Goal: Transaction & Acquisition: Book appointment/travel/reservation

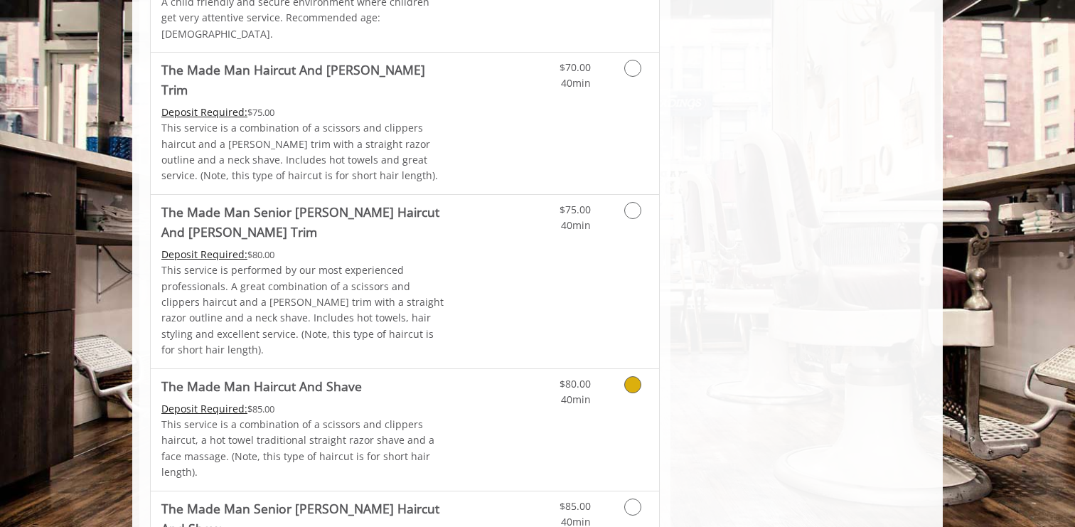
scroll to position [1056, 0]
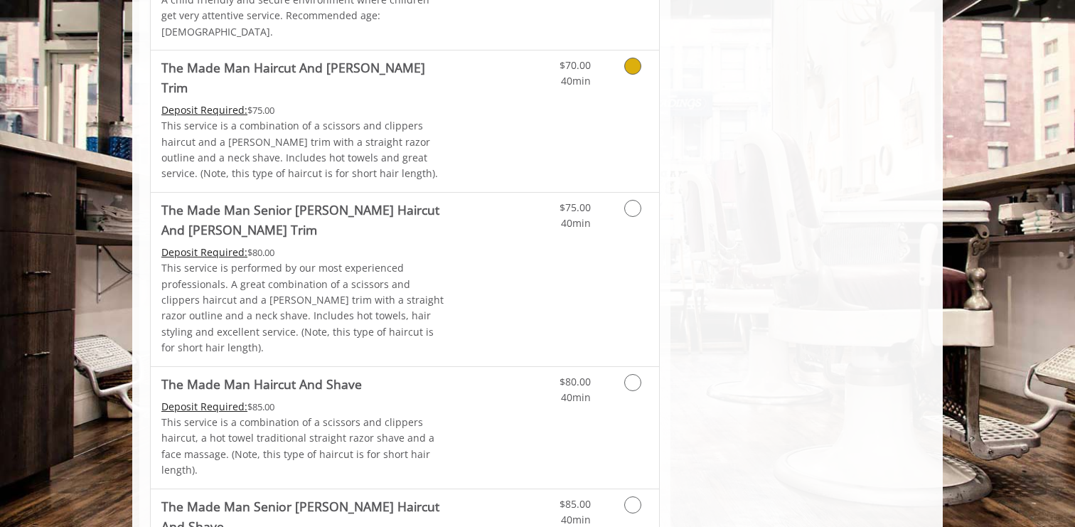
click at [629, 58] on icon "Grooming services" at bounding box center [632, 66] width 17 height 17
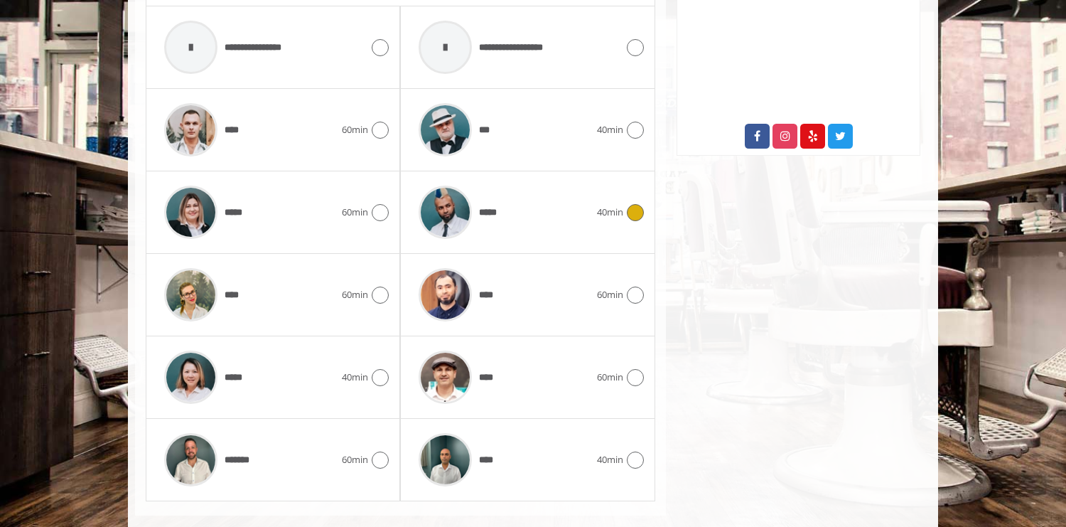
scroll to position [733, 0]
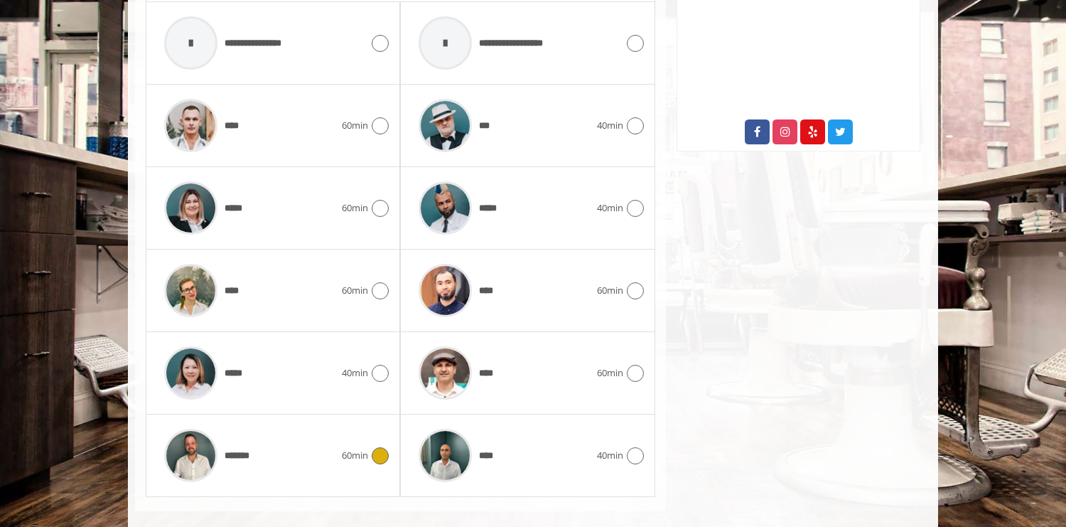
click at [376, 447] on icon at bounding box center [380, 455] width 17 height 17
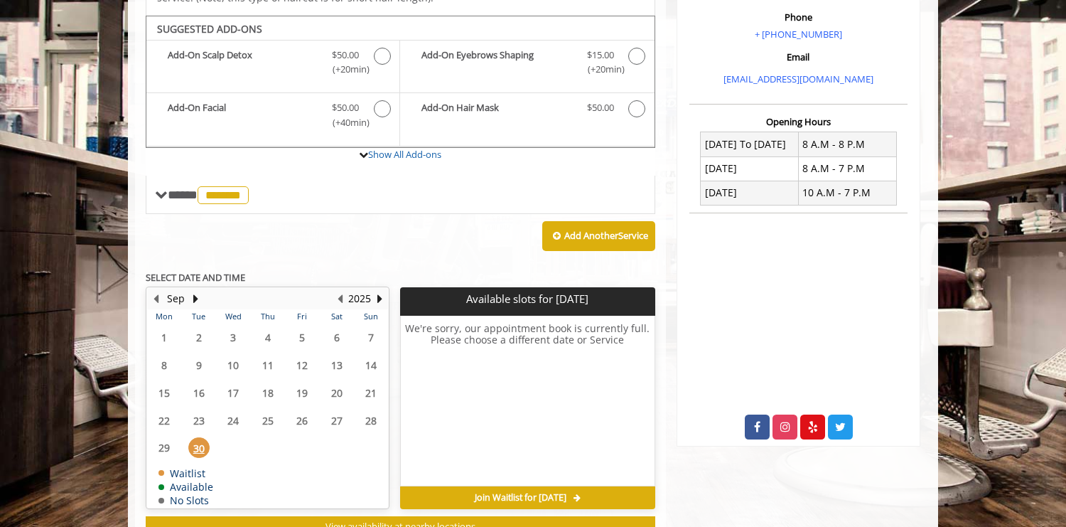
scroll to position [434, 0]
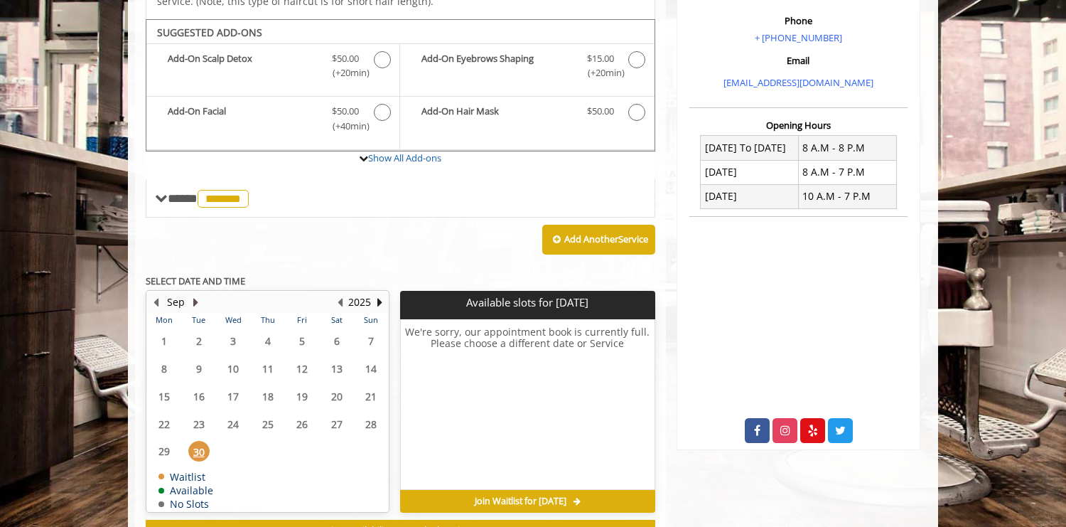
click at [193, 294] on button "Next Month" at bounding box center [195, 302] width 11 height 16
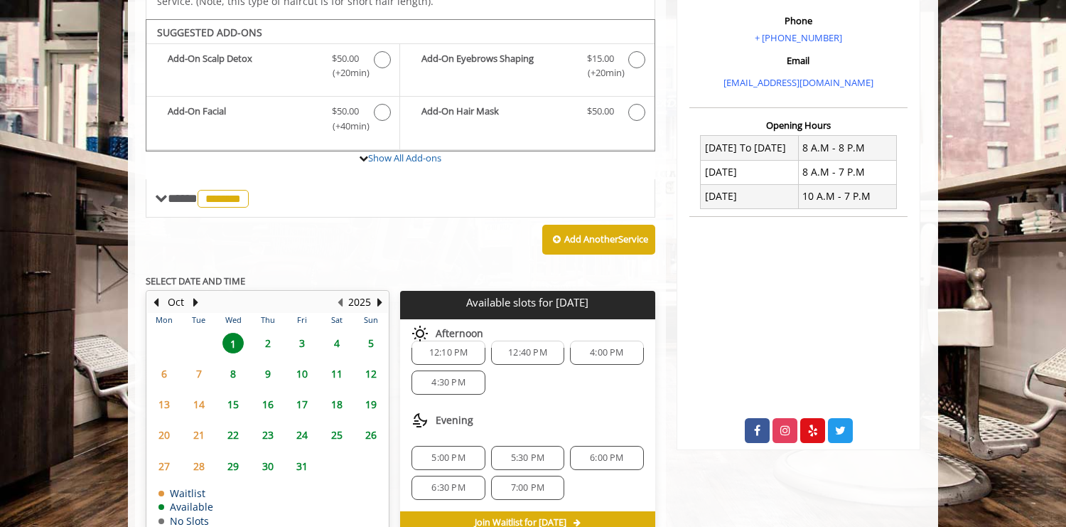
scroll to position [0, 0]
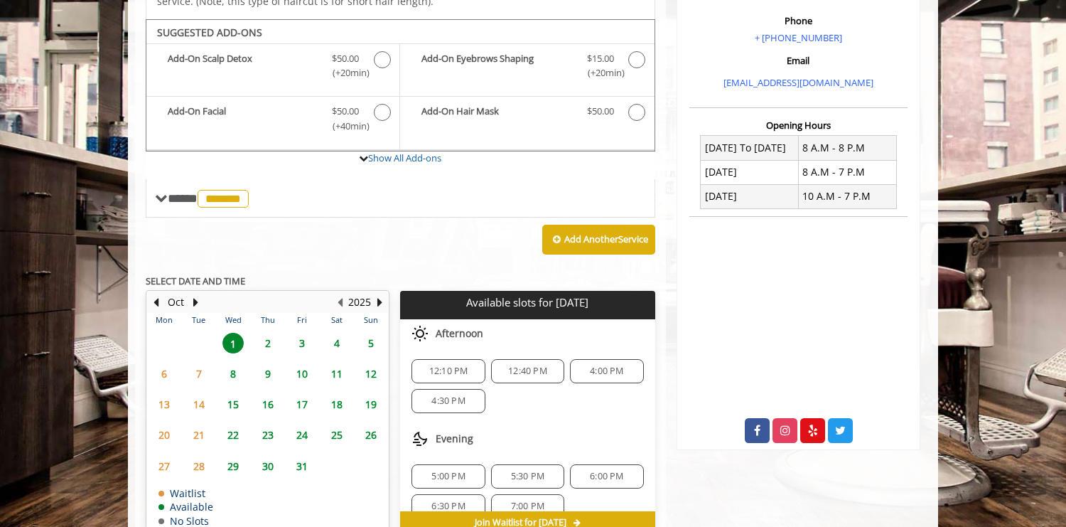
click at [448, 365] on span "12:10 PM" at bounding box center [448, 370] width 39 height 11
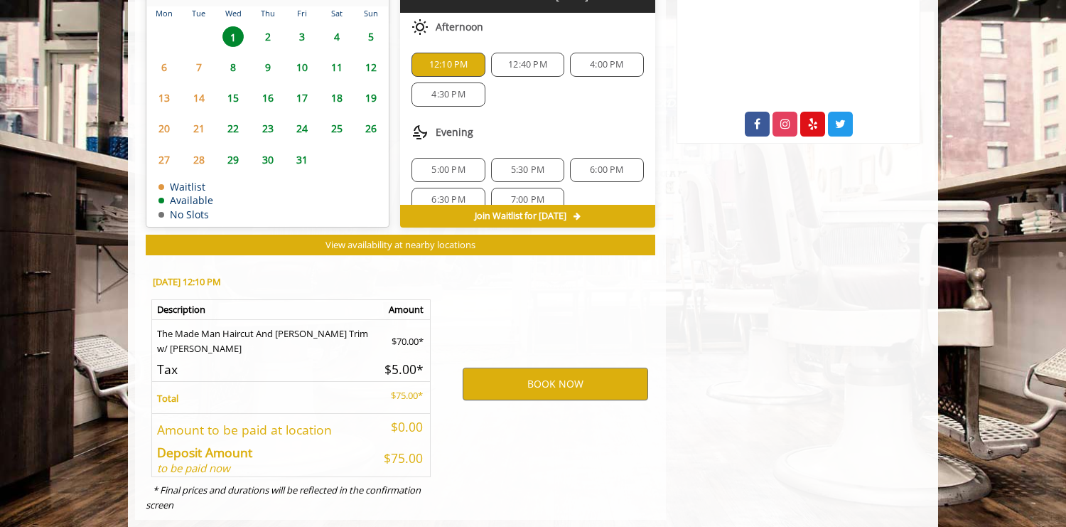
scroll to position [748, 0]
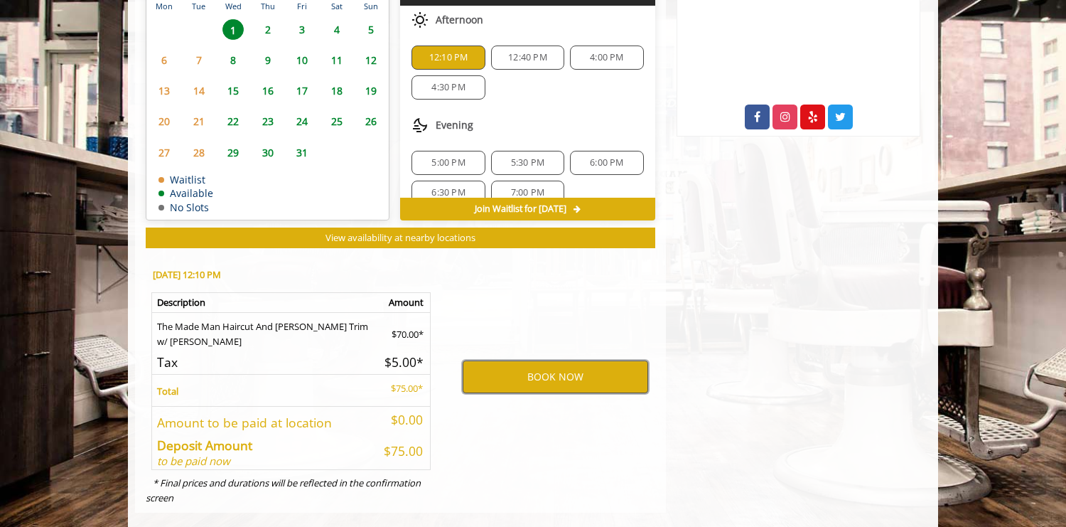
click at [564, 360] on button "BOOK NOW" at bounding box center [556, 376] width 186 height 33
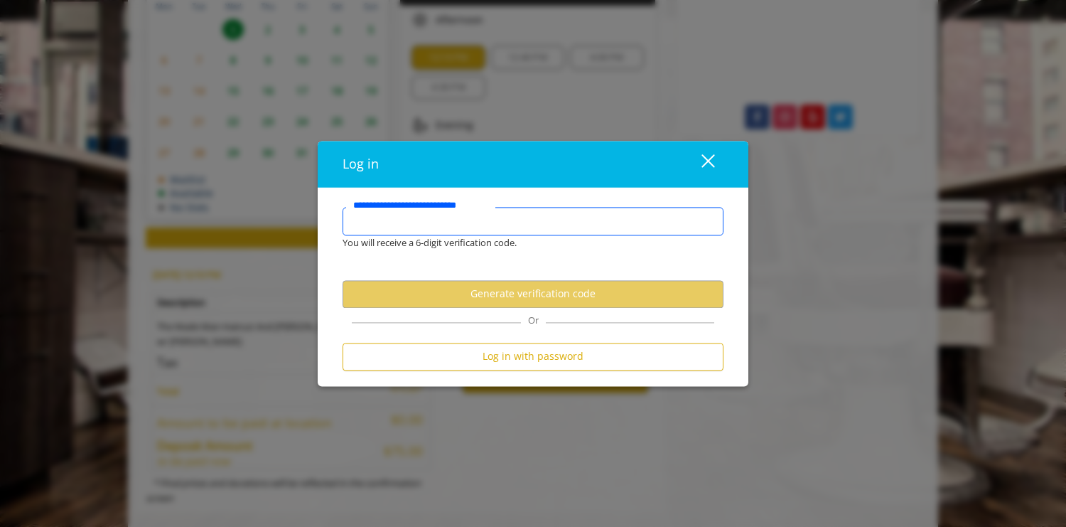
scroll to position [740, 0]
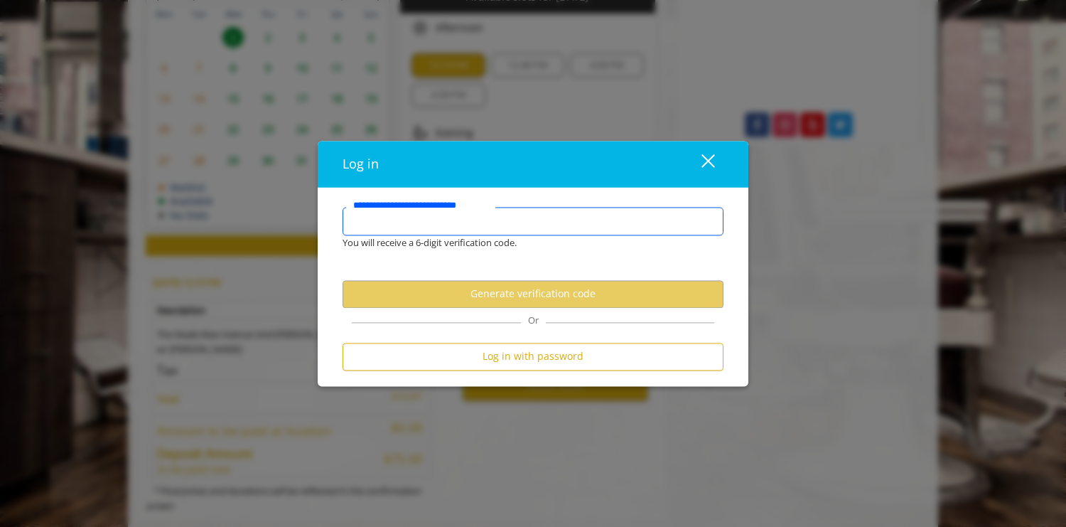
click at [478, 218] on input "**********" at bounding box center [533, 221] width 381 height 28
type input "*"
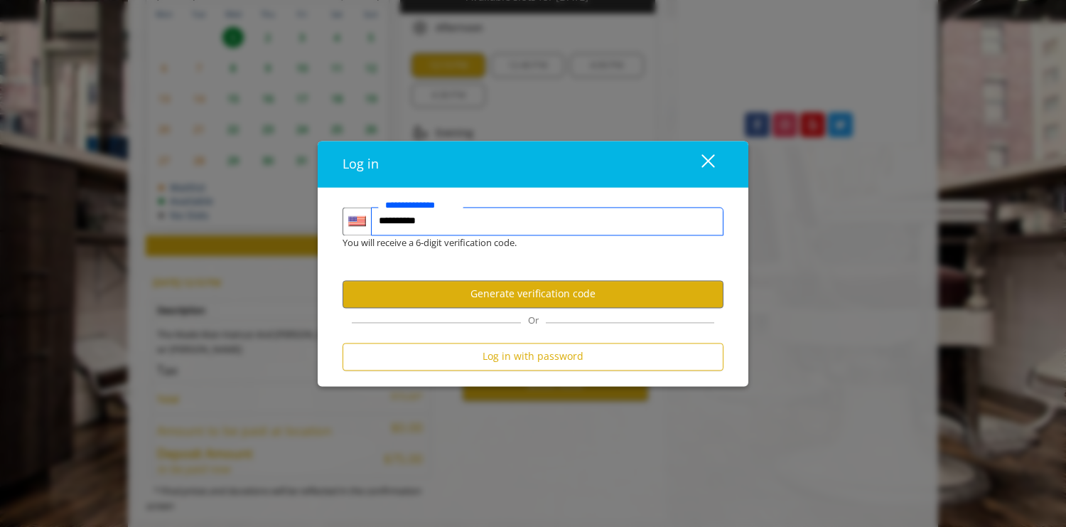
type input "**********"
click at [534, 257] on form "**********" at bounding box center [533, 292] width 381 height 171
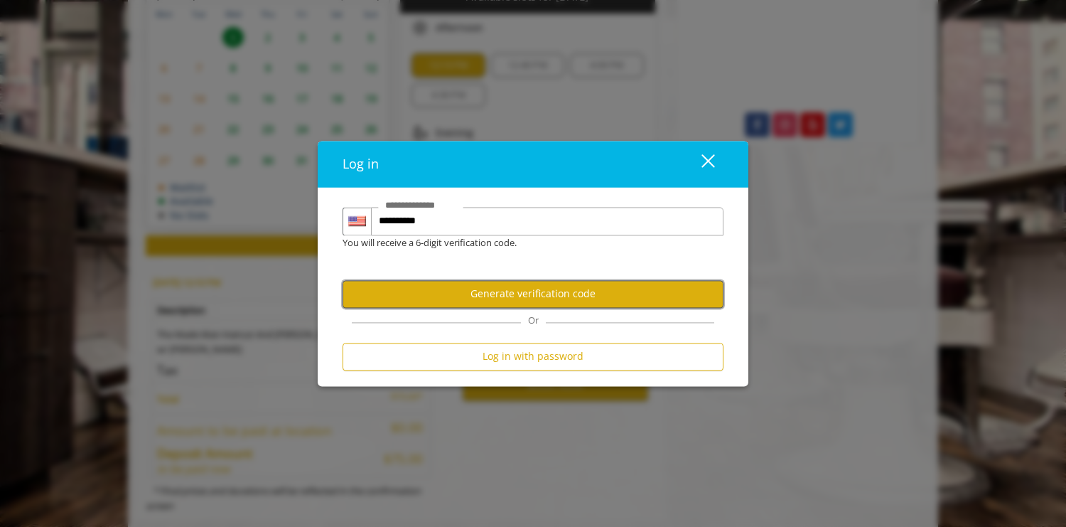
click at [535, 292] on button "Generate verification code" at bounding box center [533, 294] width 381 height 28
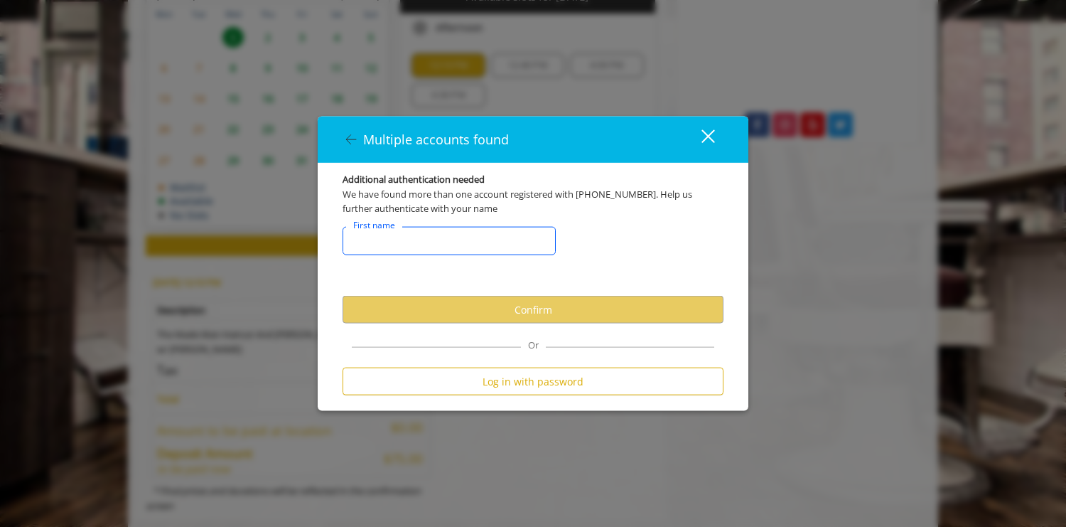
click at [438, 246] on input "FirstNameText" at bounding box center [449, 241] width 213 height 28
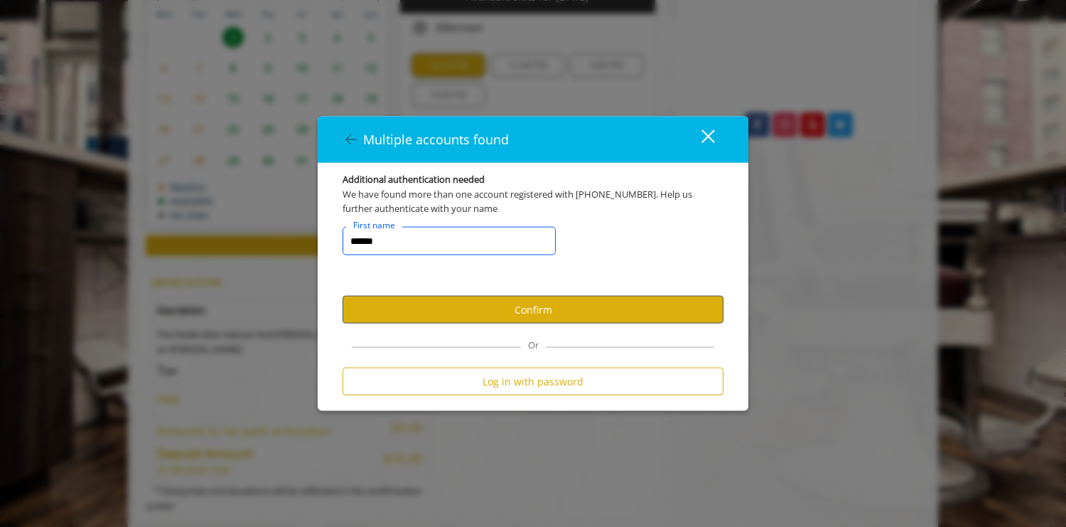
type input "******"
click at [524, 309] on button "Confirm" at bounding box center [533, 310] width 381 height 28
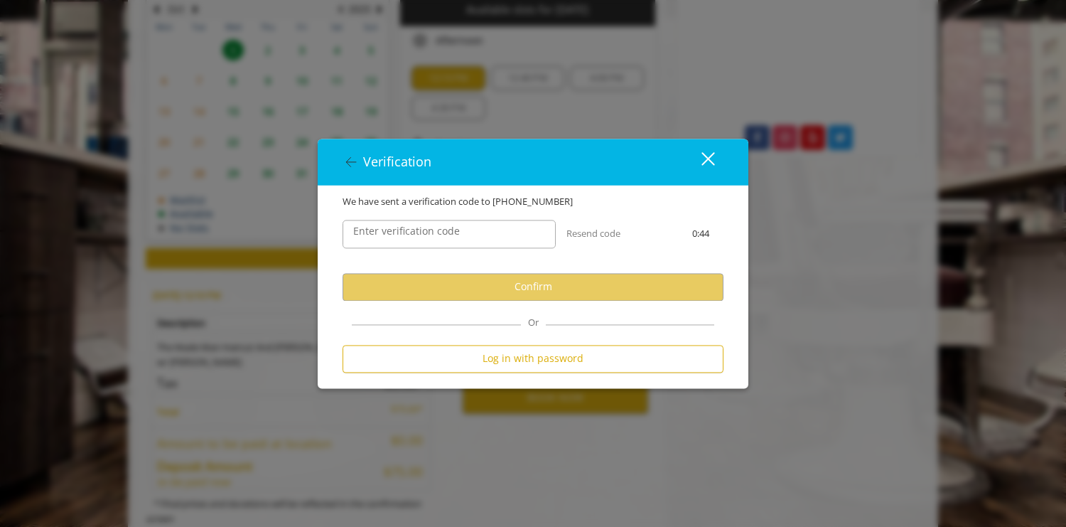
scroll to position [721, 0]
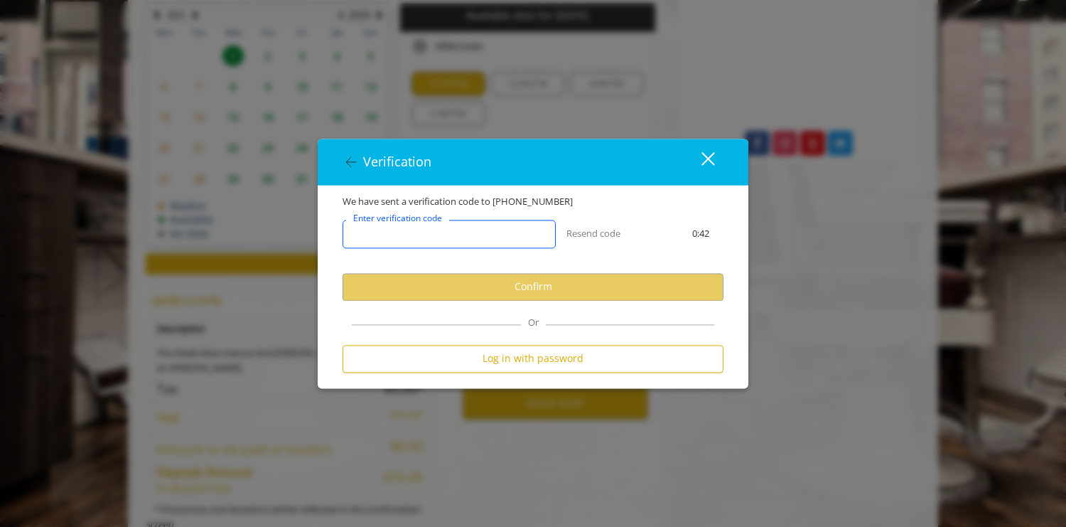
click at [494, 232] on input "Enter verification code" at bounding box center [449, 234] width 213 height 28
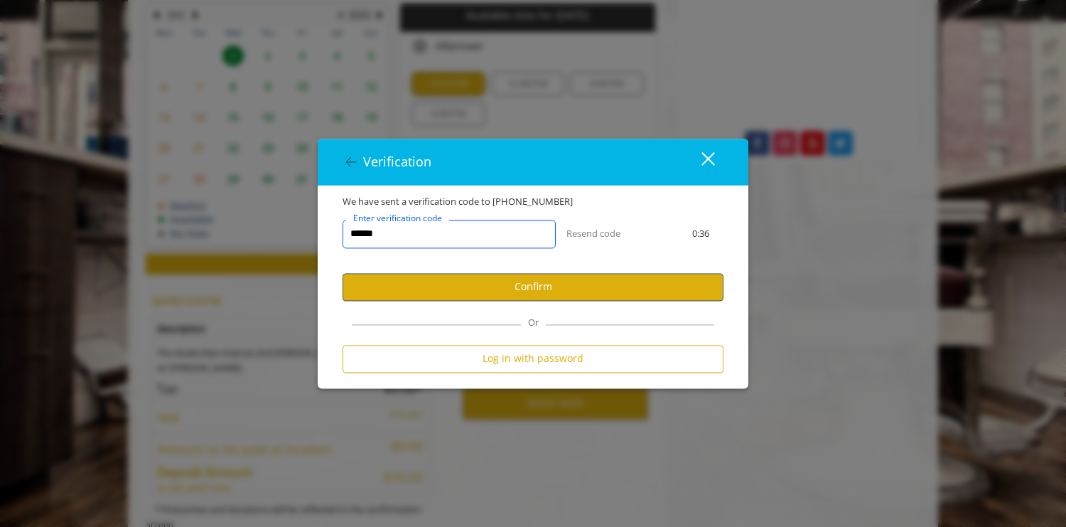
type input "******"
click at [550, 287] on button "Confirm" at bounding box center [533, 287] width 381 height 28
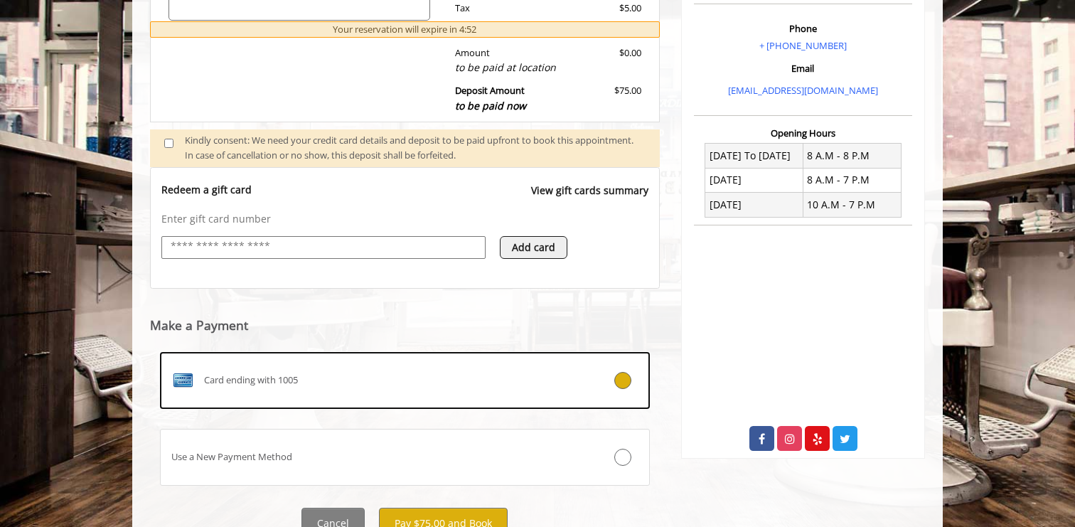
scroll to position [489, 0]
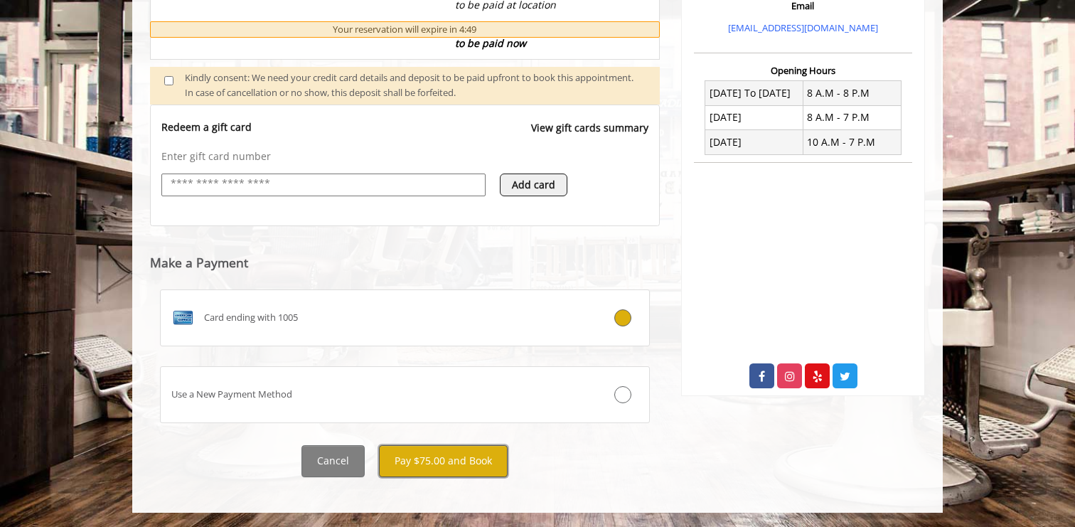
click at [433, 461] on button "Pay $75.00 and Book" at bounding box center [443, 461] width 129 height 32
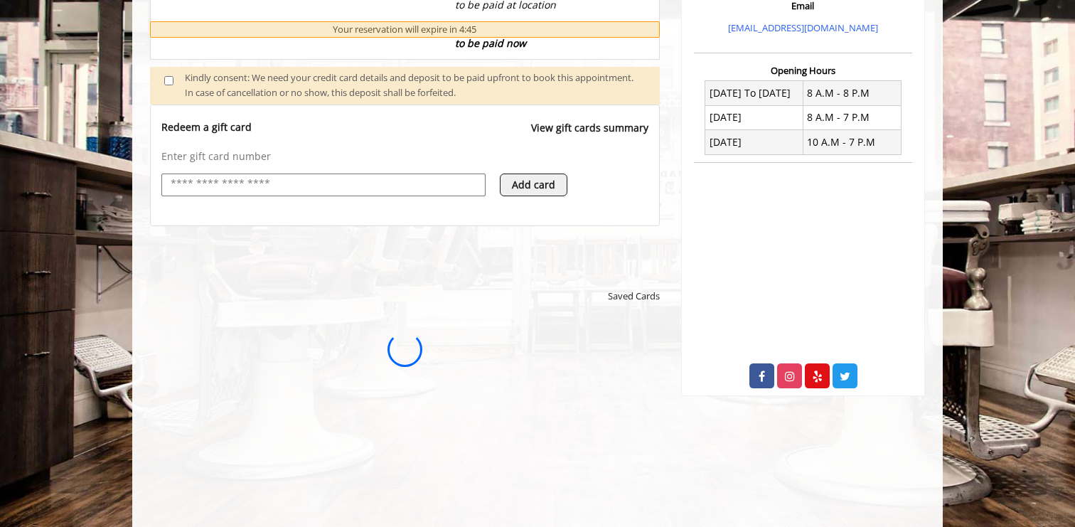
scroll to position [0, 0]
